Goal: Book appointment/travel/reservation

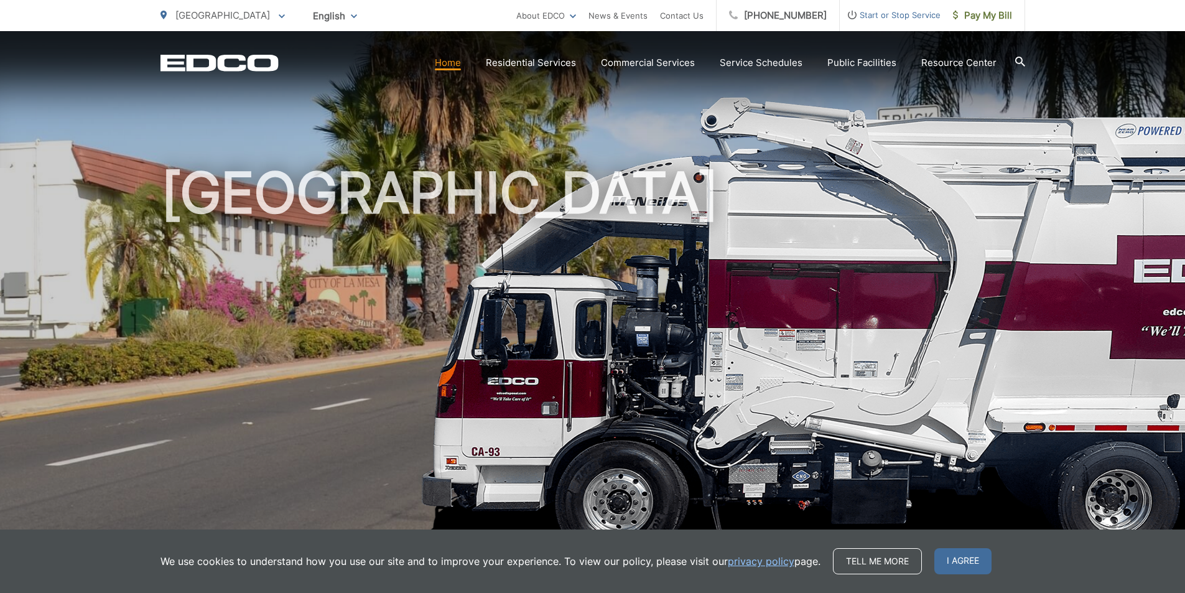
click at [215, 16] on span "[GEOGRAPHIC_DATA]" at bounding box center [222, 15] width 95 height 12
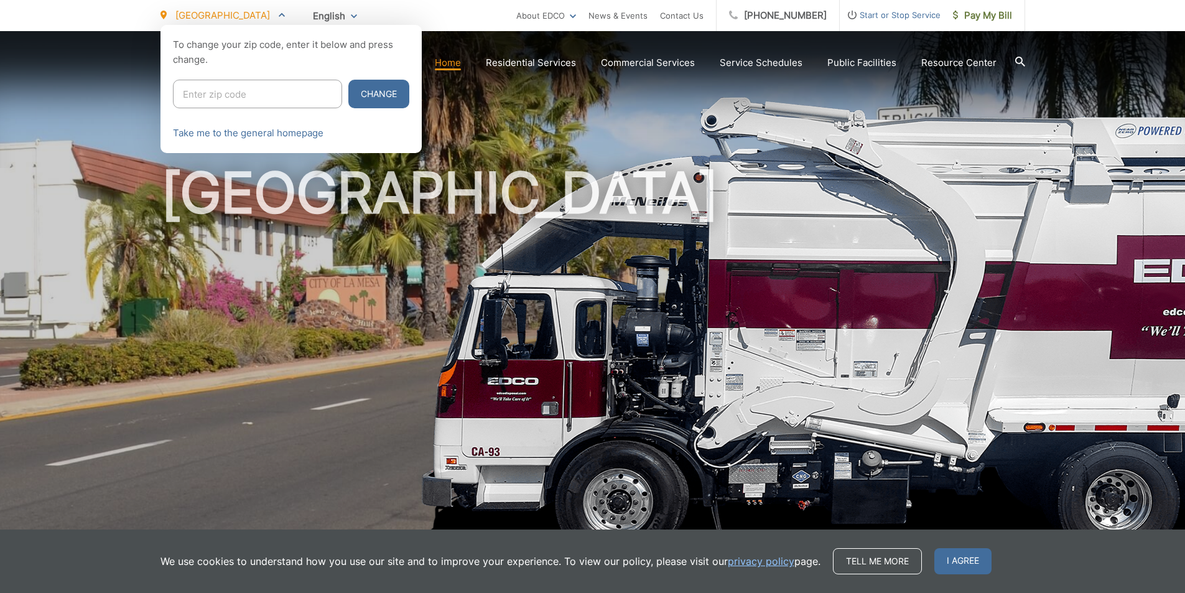
click at [222, 98] on input "Enter zip code" at bounding box center [257, 94] width 169 height 29
click at [508, 63] on div at bounding box center [592, 321] width 1185 height 593
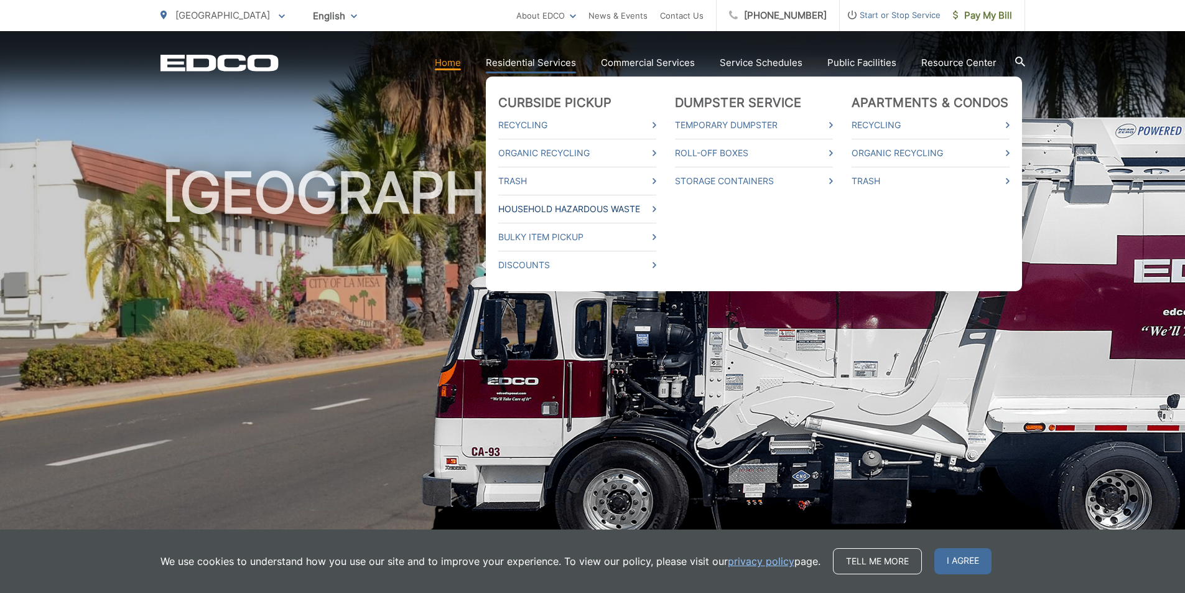
click at [520, 203] on link "Household Hazardous Waste" at bounding box center [577, 209] width 158 height 15
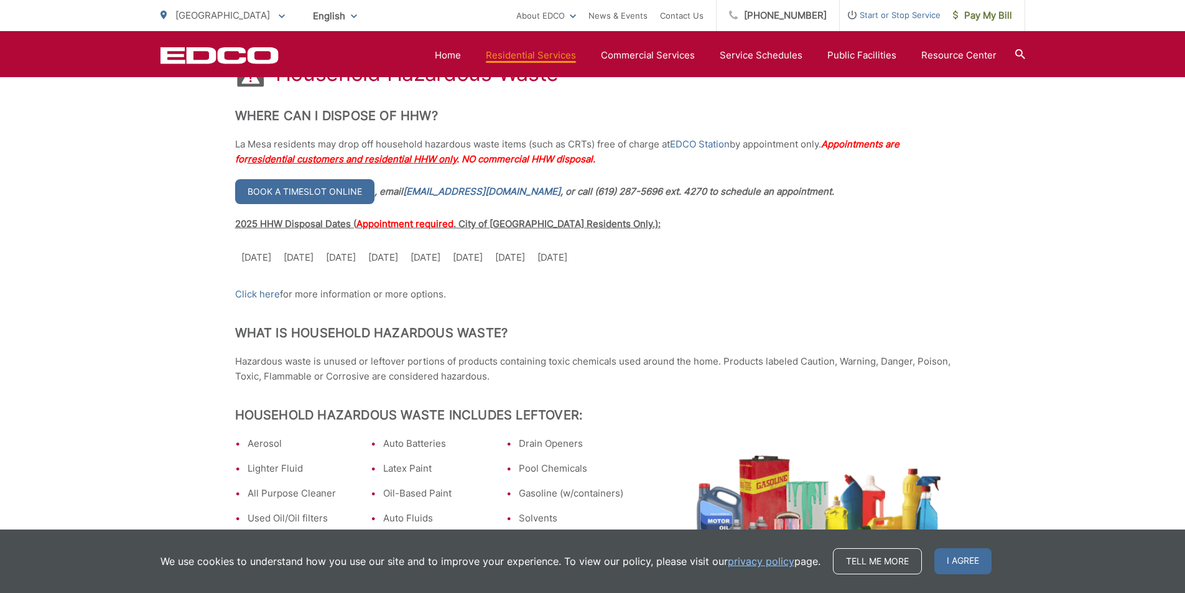
scroll to position [187, 0]
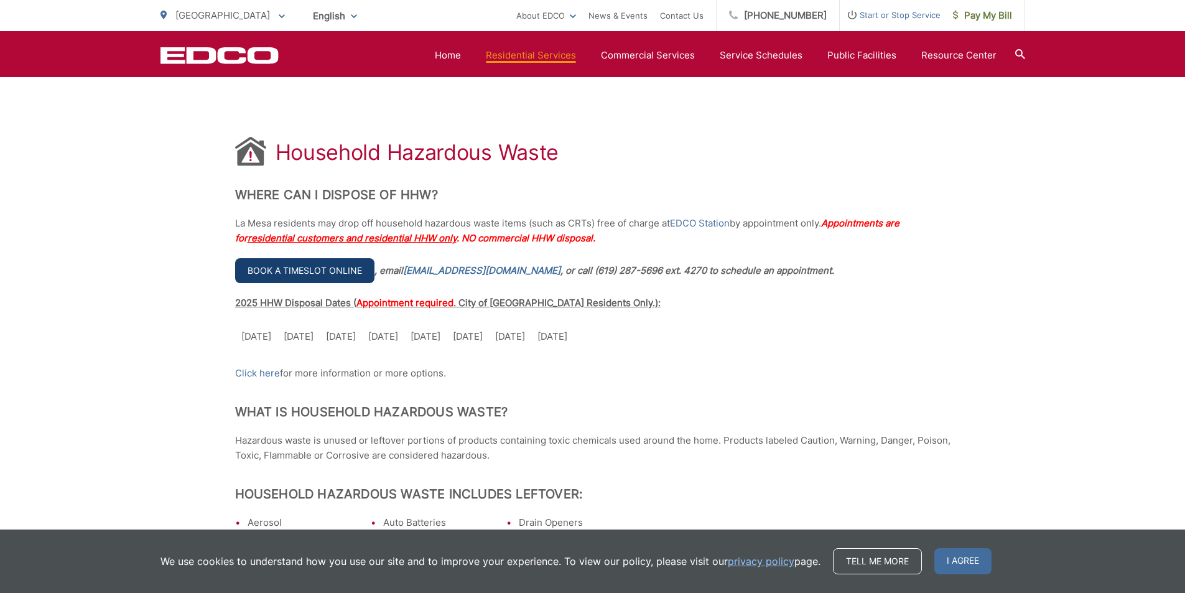
click at [318, 262] on link "Book a timeslot online" at bounding box center [304, 270] width 139 height 25
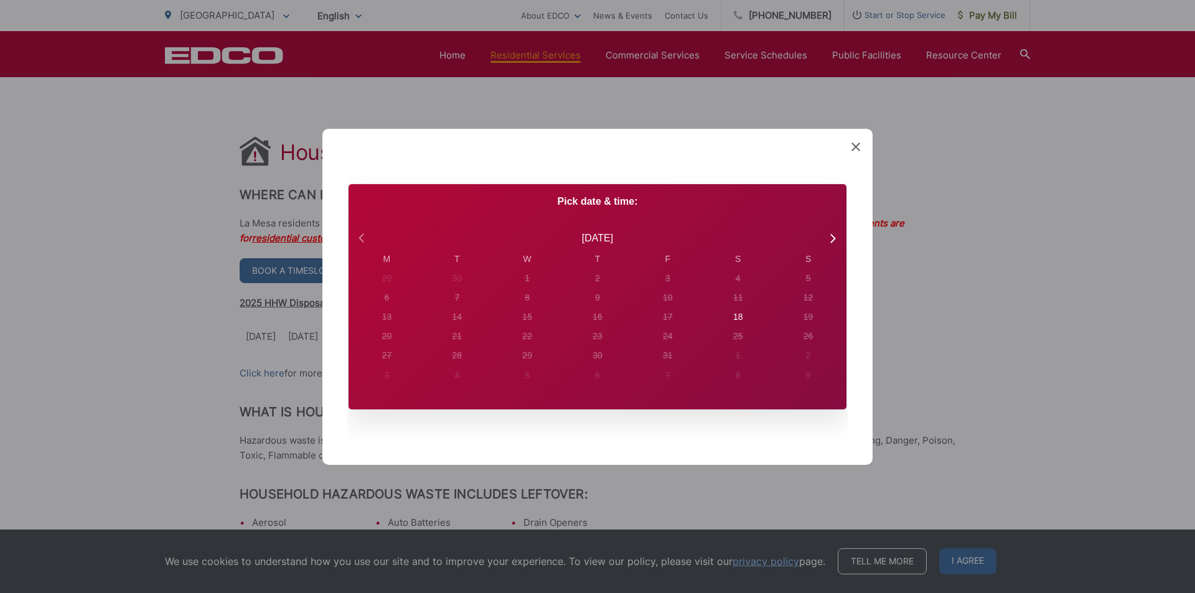
click at [355, 235] on icon at bounding box center [363, 238] width 16 height 16
click at [390, 285] on div "20" at bounding box center [387, 278] width 5 height 13
click at [850, 141] on div "Created with Sketch. Book Appointment Bringing anyone with you? Number of Addit…" at bounding box center [597, 296] width 550 height 336
click at [851, 148] on div "Created with Sketch. Book Appointment Bringing anyone with you? Number of Addit…" at bounding box center [597, 296] width 550 height 336
click at [854, 150] on icon at bounding box center [855, 146] width 9 height 9
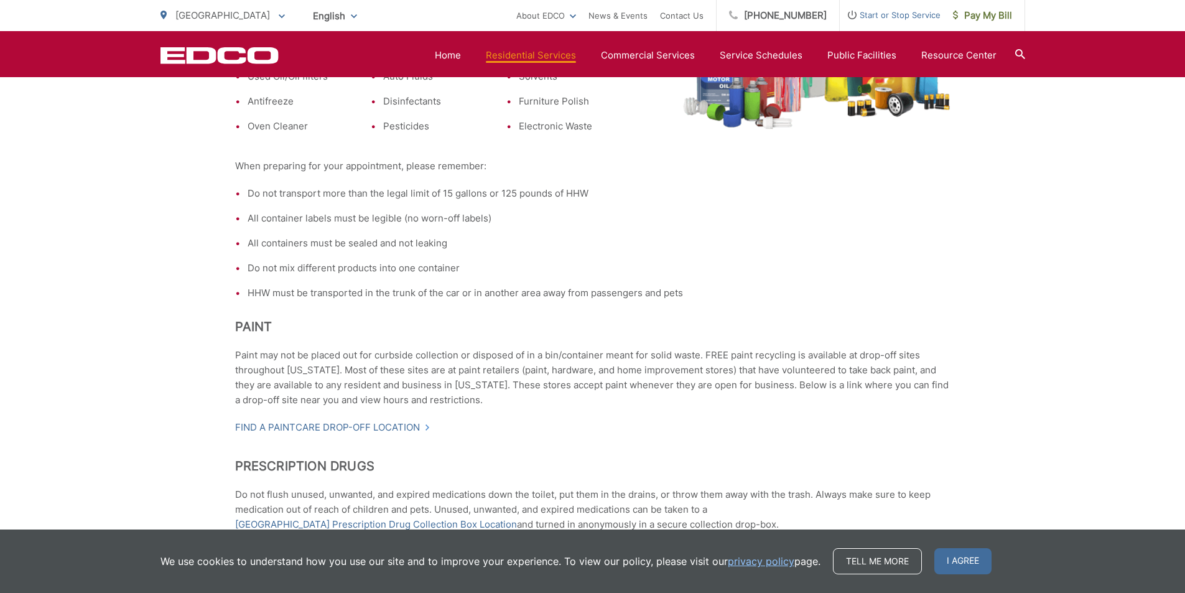
scroll to position [747, 0]
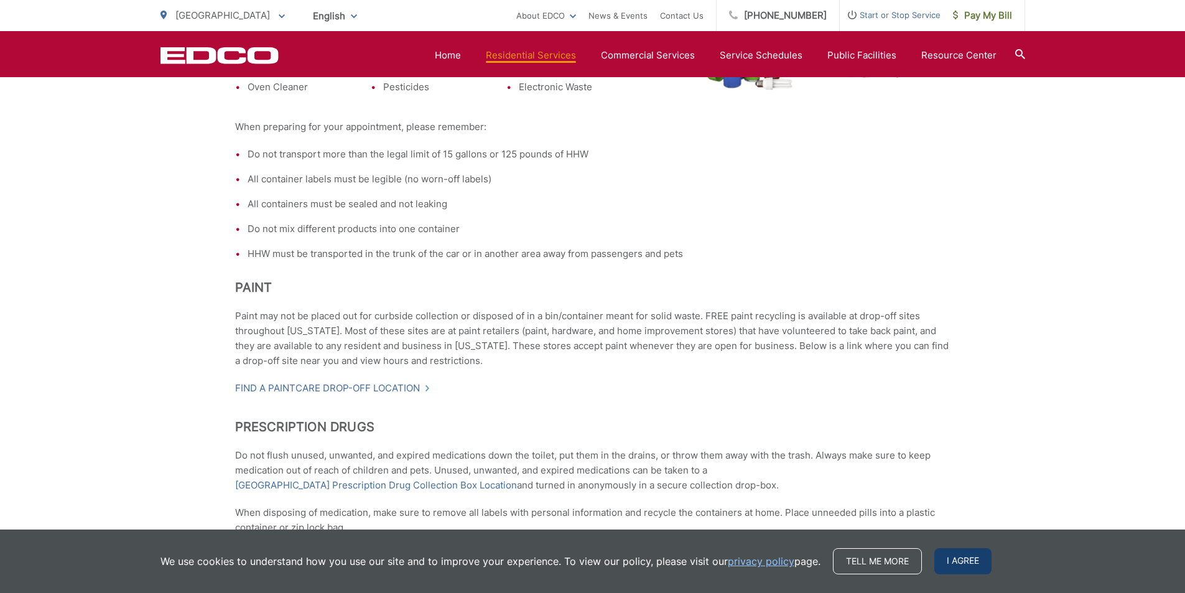
click at [964, 561] on span "I agree" at bounding box center [963, 561] width 57 height 26
